Goal: Information Seeking & Learning: Learn about a topic

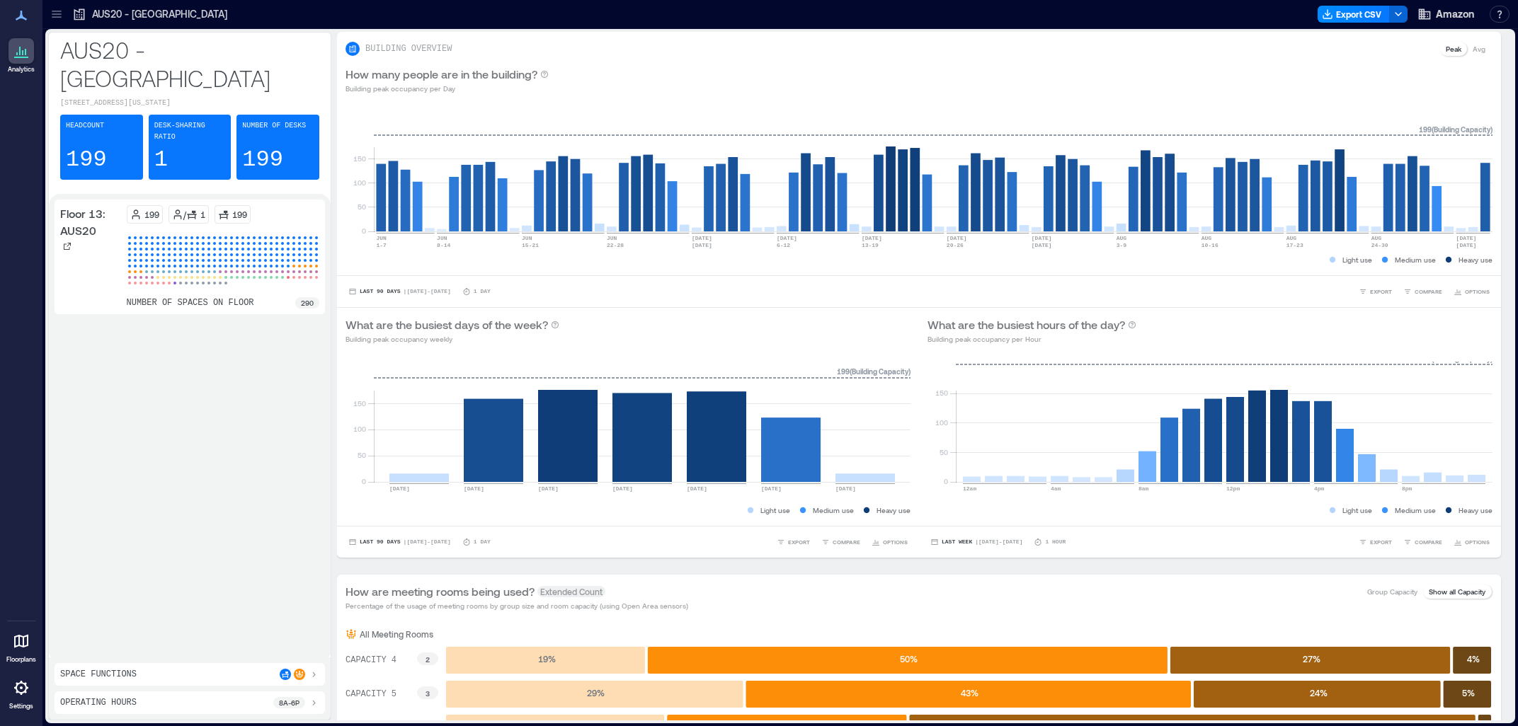
click at [62, 9] on icon at bounding box center [57, 14] width 14 height 14
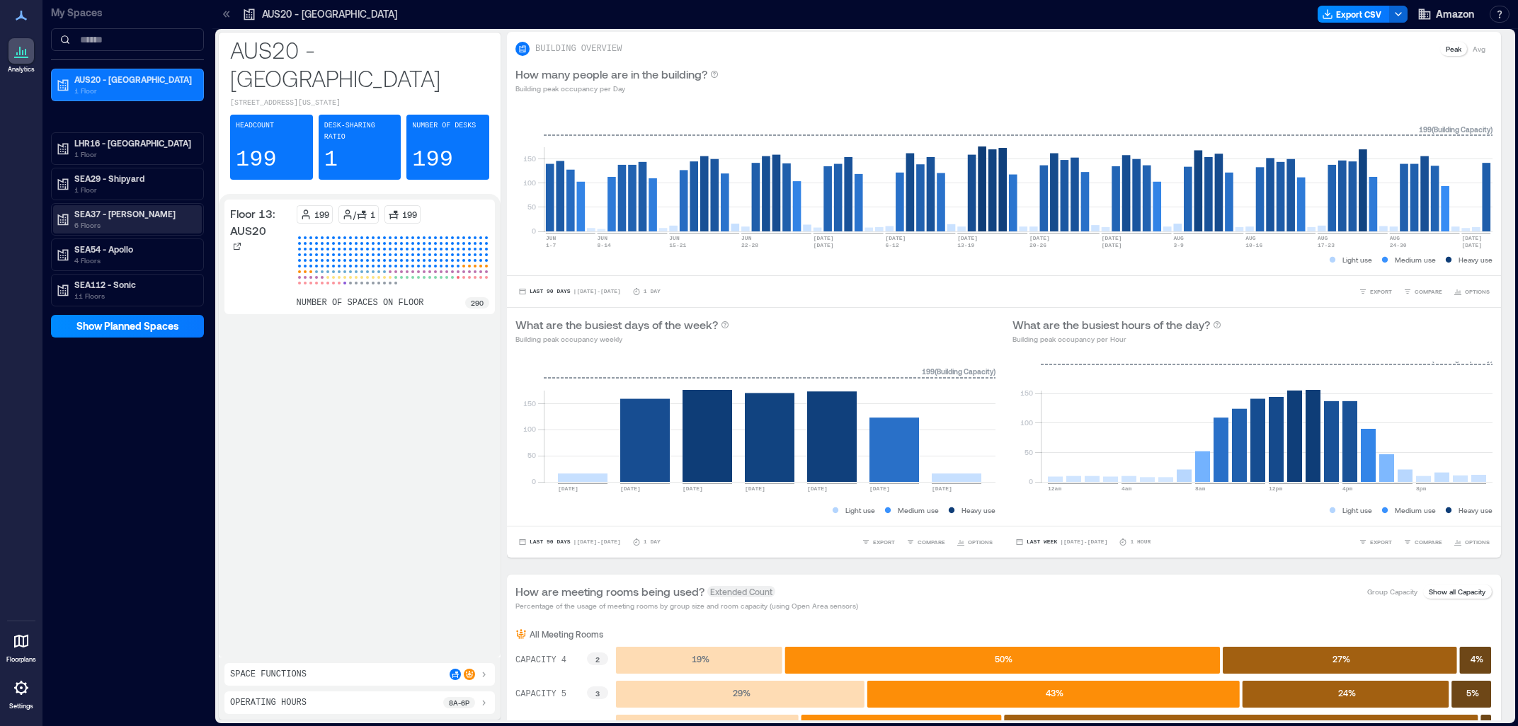
click at [153, 233] on div "SEA37 - [PERSON_NAME] 6 Floors" at bounding box center [127, 219] width 149 height 28
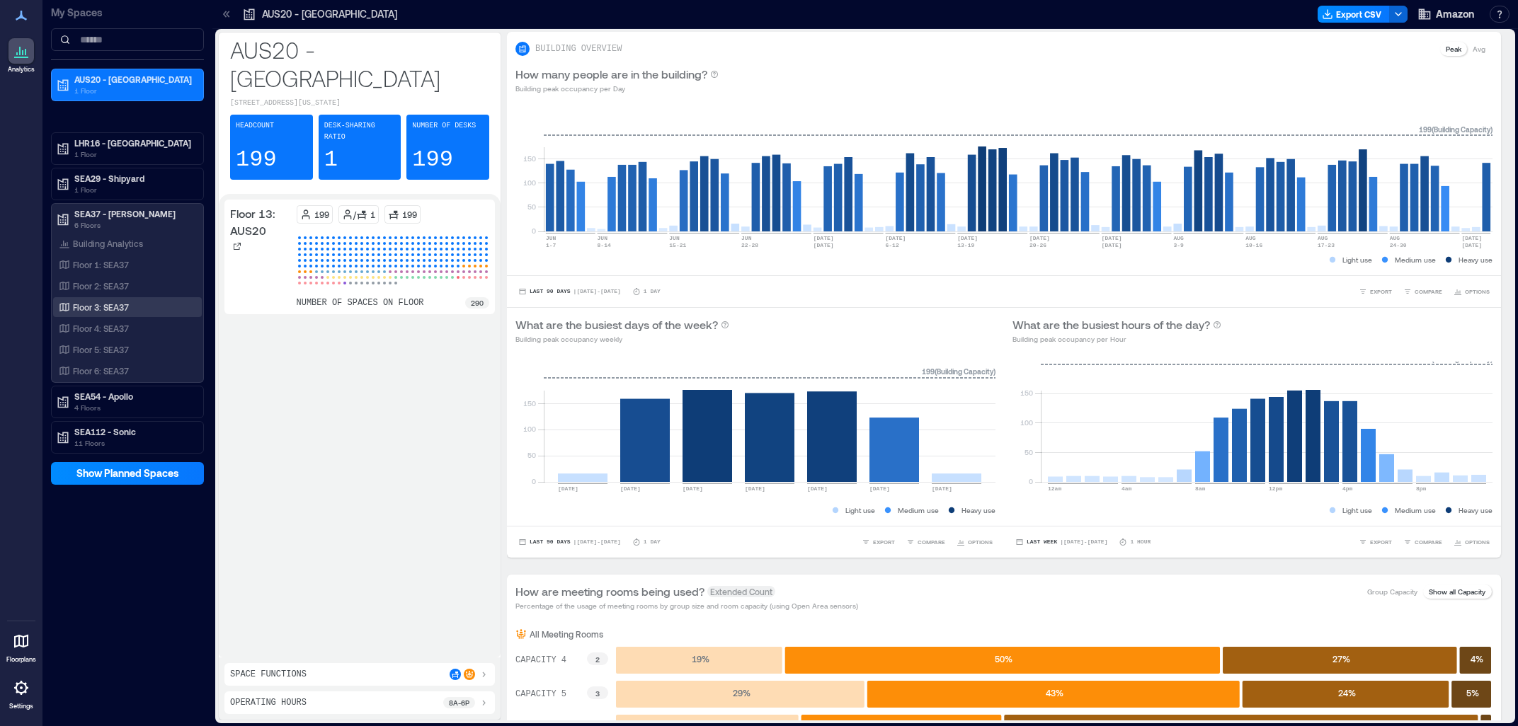
click at [128, 309] on p "Floor 3: SEA37" at bounding box center [101, 307] width 56 height 11
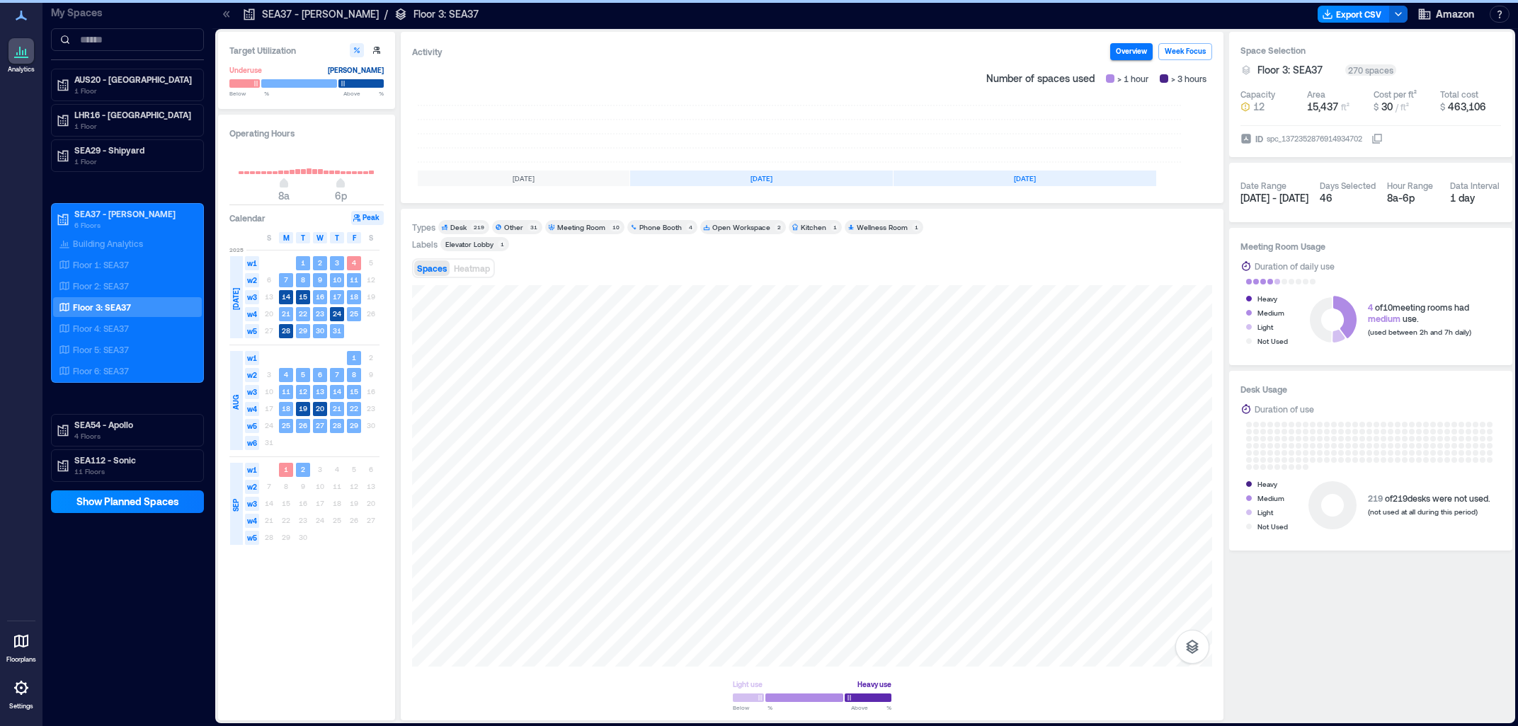
click at [370, 219] on button "Peak" at bounding box center [367, 218] width 33 height 14
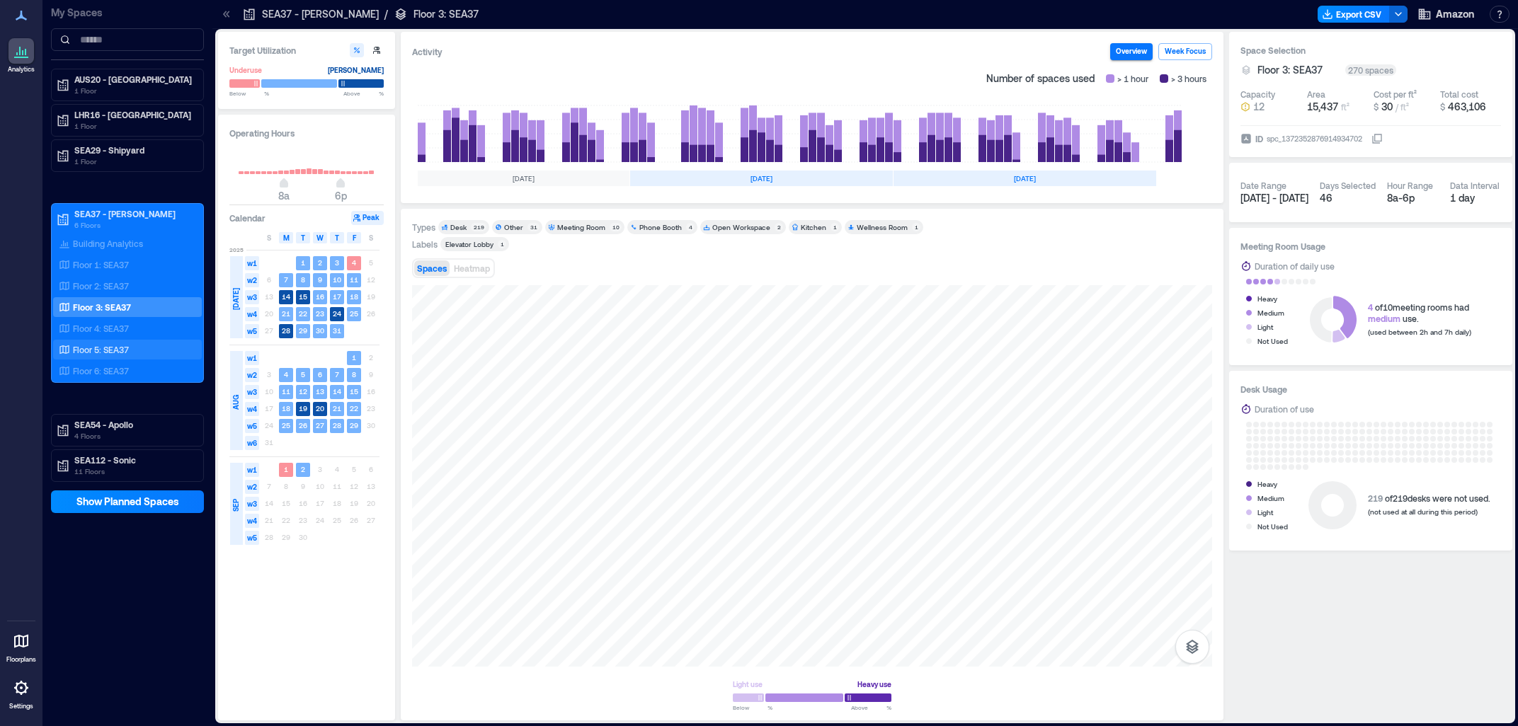
click at [150, 344] on div "Floor 5: SEA37" at bounding box center [124, 350] width 137 height 14
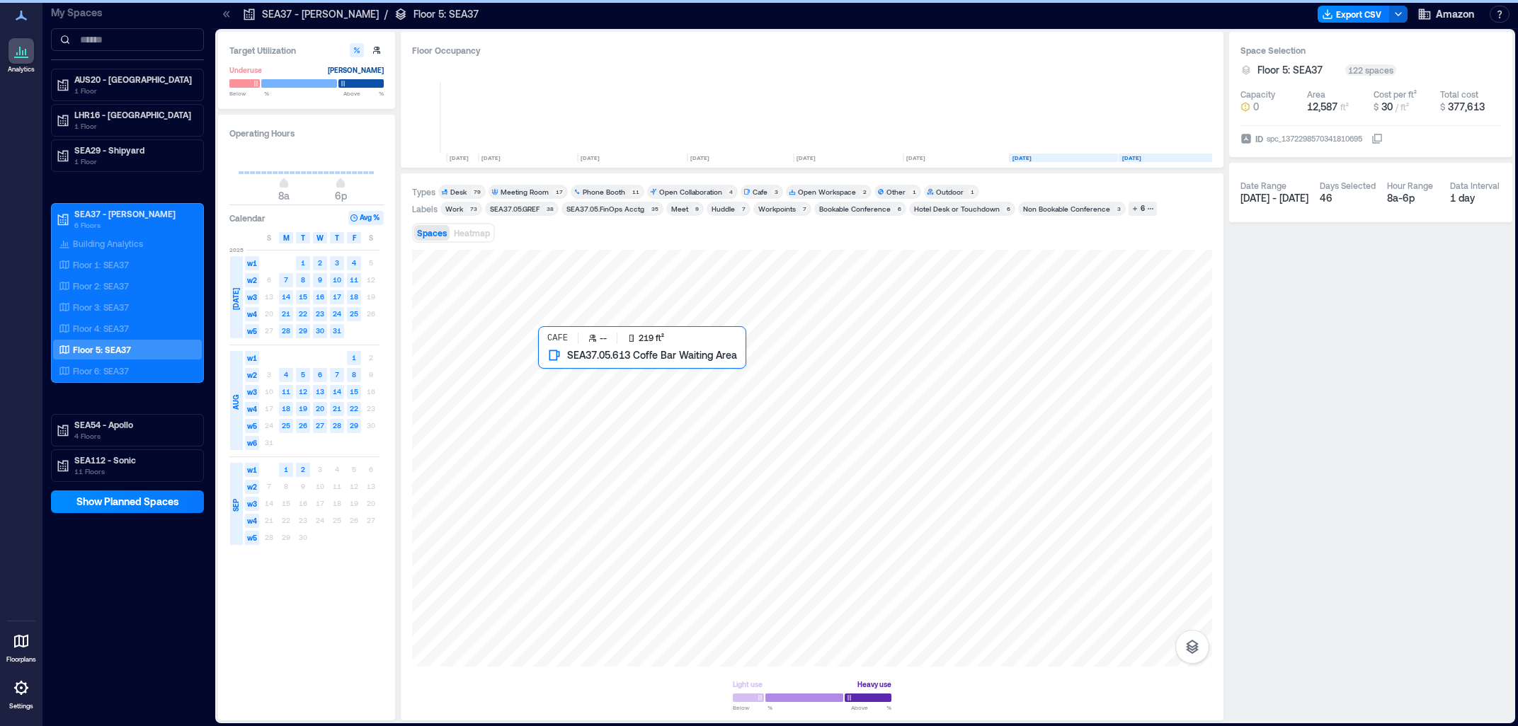
scroll to position [0, 27]
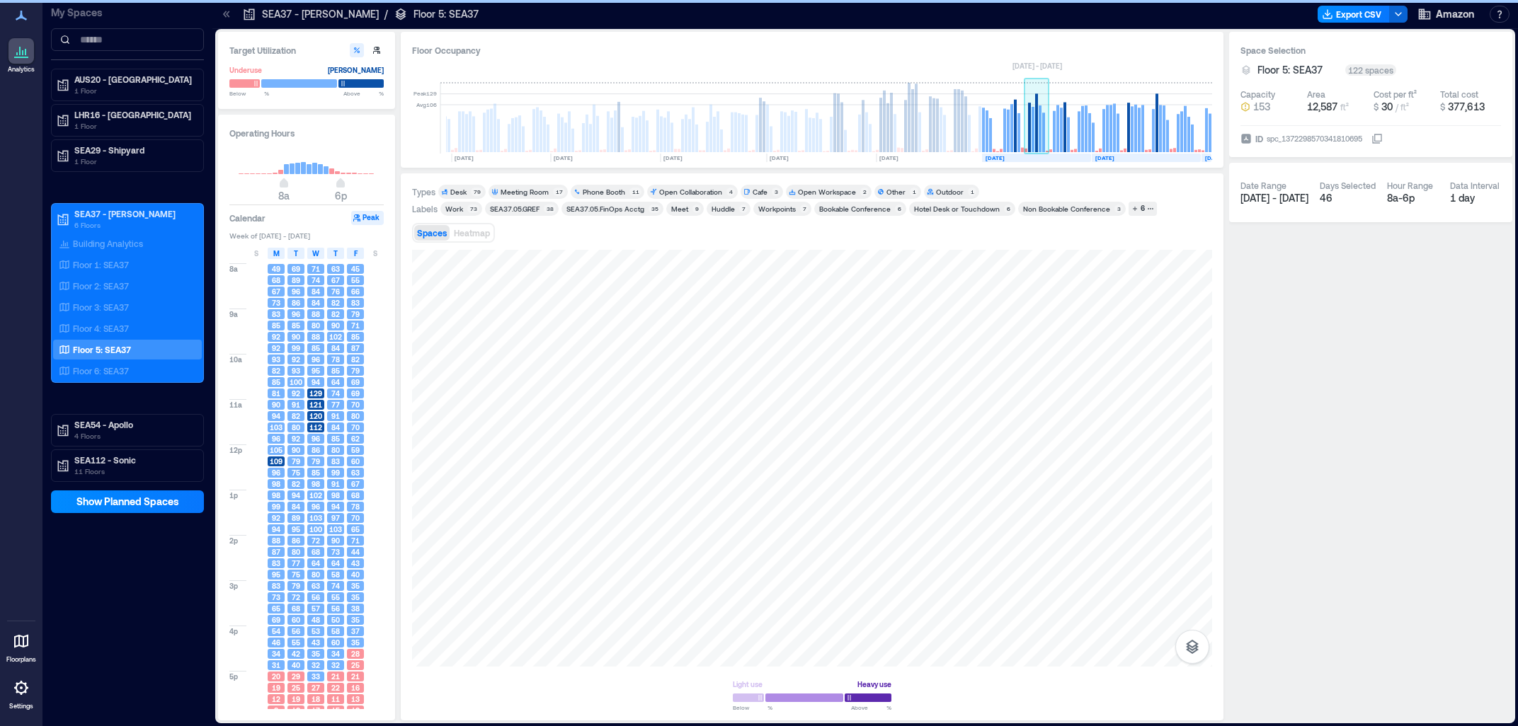
click at [1036, 93] on rect at bounding box center [1036, 118] width 25 height 71
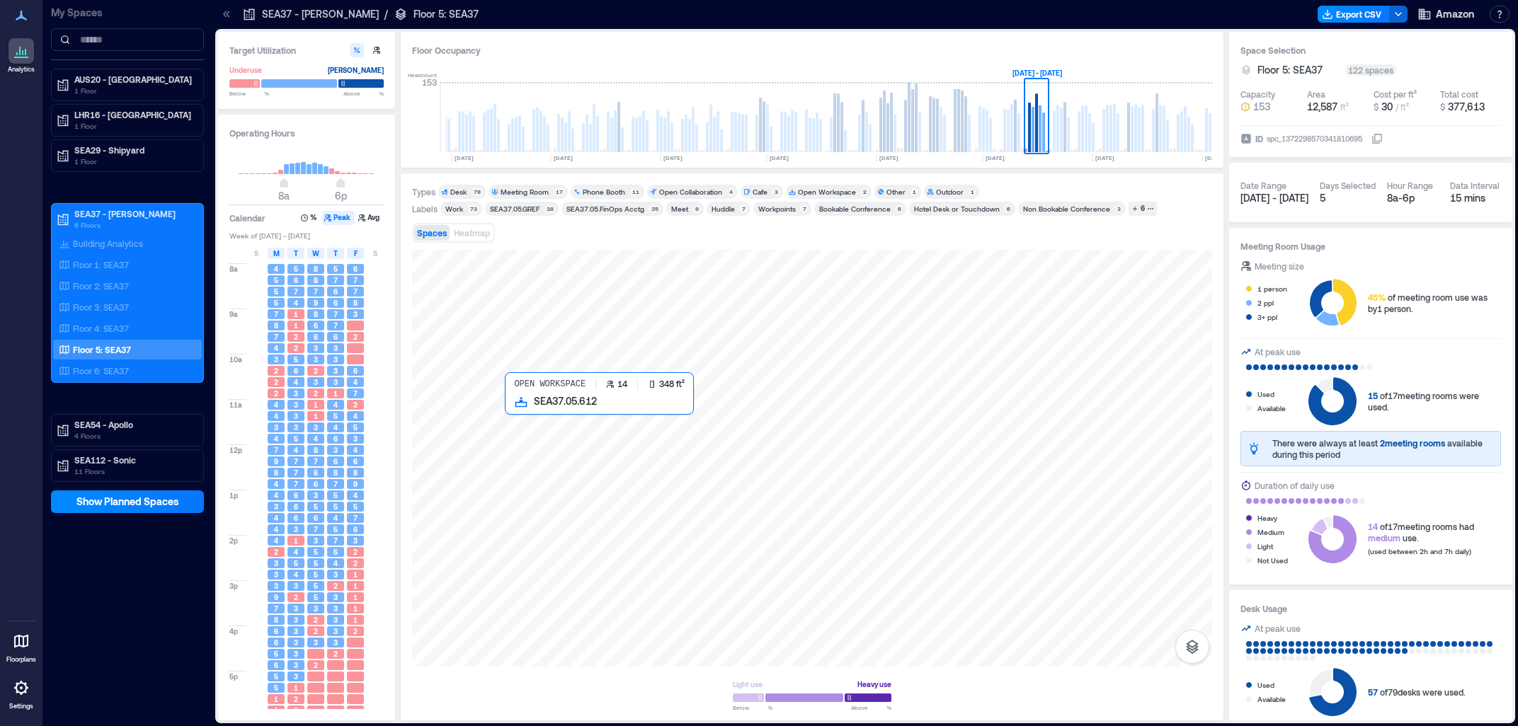
click at [589, 554] on div at bounding box center [812, 458] width 800 height 417
